Goal: Navigation & Orientation: Find specific page/section

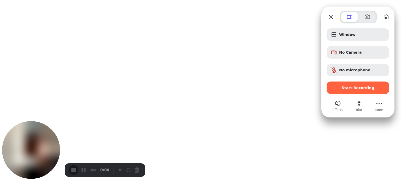
click at [370, 87] on span "Start Recording" at bounding box center [358, 88] width 33 height 4
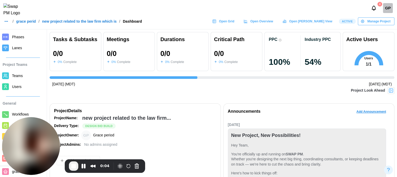
scroll to position [88, 0]
click at [15, 78] on link "Teams" at bounding box center [23, 75] width 46 height 11
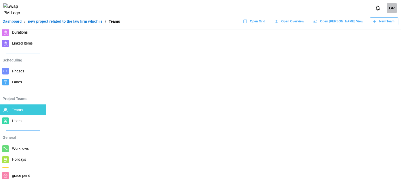
scroll to position [78, 0]
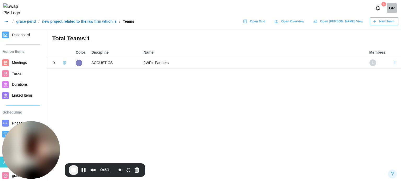
click at [70, 168] on button "End Recording" at bounding box center [73, 170] width 9 height 9
